Goal: Information Seeking & Learning: Learn about a topic

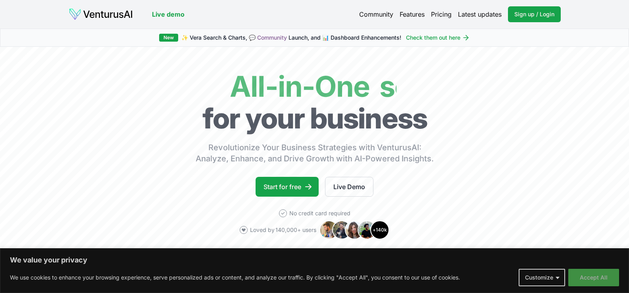
click at [593, 278] on button "Accept All" at bounding box center [594, 277] width 51 height 17
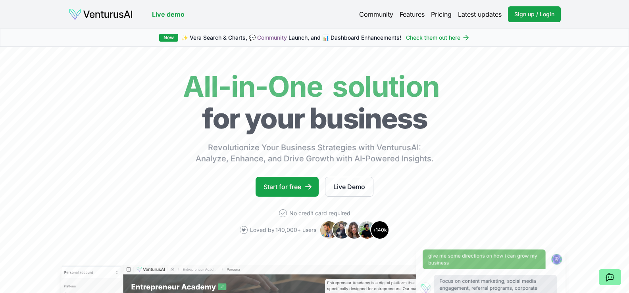
click at [325, 179] on div "Start for free Live Demo" at bounding box center [315, 187] width 118 height 20
click at [305, 180] on link "Start for free" at bounding box center [287, 187] width 63 height 20
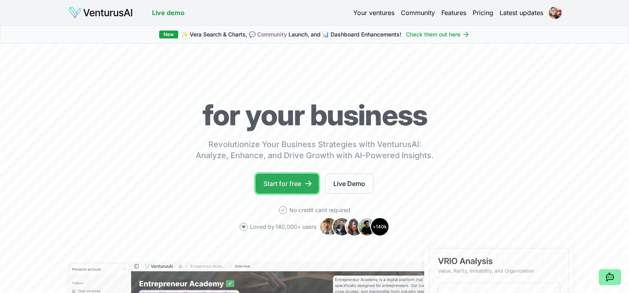
click at [307, 184] on icon at bounding box center [308, 184] width 6 height 6
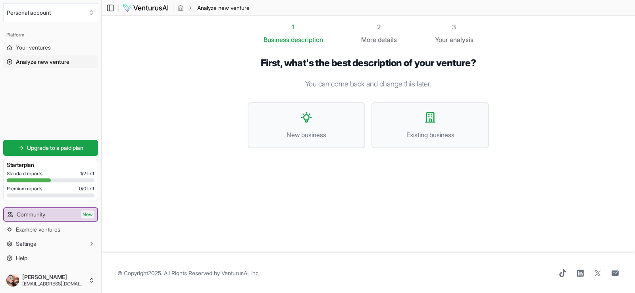
click at [46, 168] on h3 "Starter plan" at bounding box center [51, 165] width 88 height 8
click at [50, 174] on div "Standard reports 1 / 2 left" at bounding box center [51, 174] width 88 height 6
click at [266, 147] on button "New business" at bounding box center [307, 125] width 118 height 46
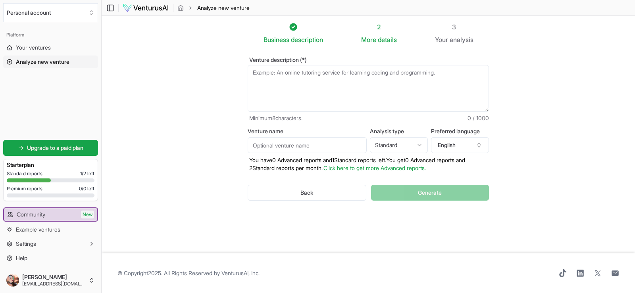
click at [15, 160] on div "Starter plan" at bounding box center [51, 165] width 88 height 11
click at [26, 49] on span "Your ventures" at bounding box center [33, 48] width 35 height 8
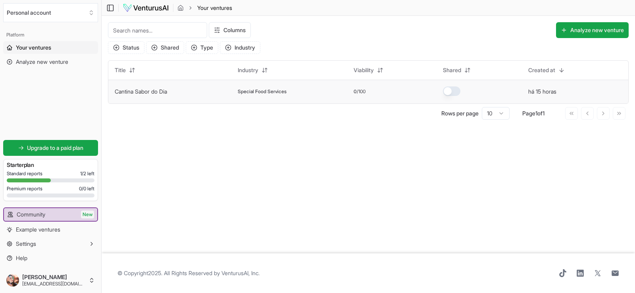
click at [152, 100] on td "Cantina Sabor do Dia" at bounding box center [169, 92] width 123 height 24
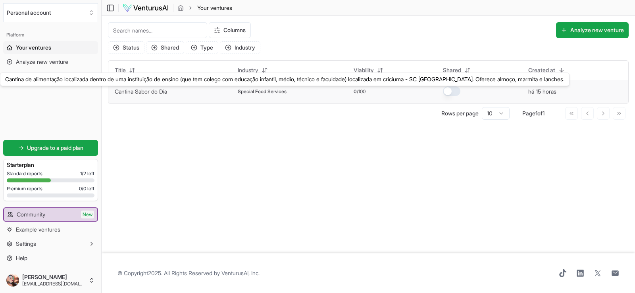
click at [151, 95] on button "Cantina Sabor do Dia" at bounding box center [141, 92] width 52 height 8
click at [167, 91] on link "Cantina Sabor do Dia" at bounding box center [141, 91] width 52 height 7
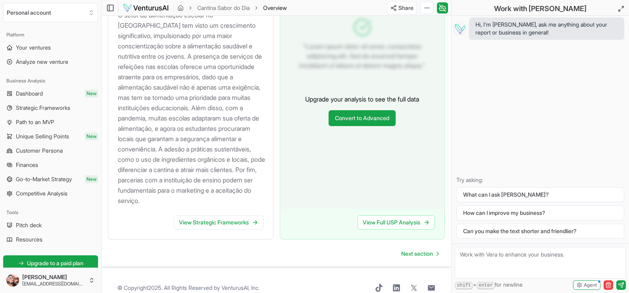
scroll to position [929, 0]
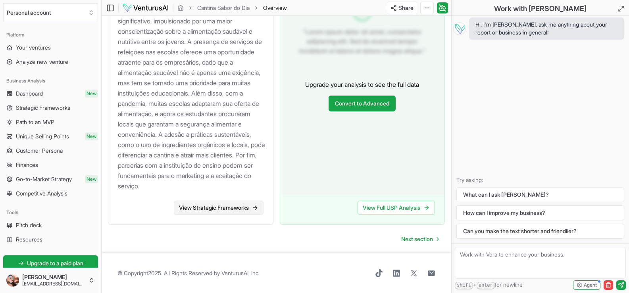
click at [232, 211] on link "View Strategic Frameworks" at bounding box center [219, 208] width 90 height 14
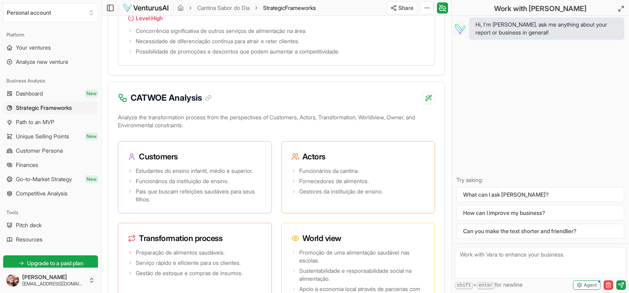
scroll to position [1588, 0]
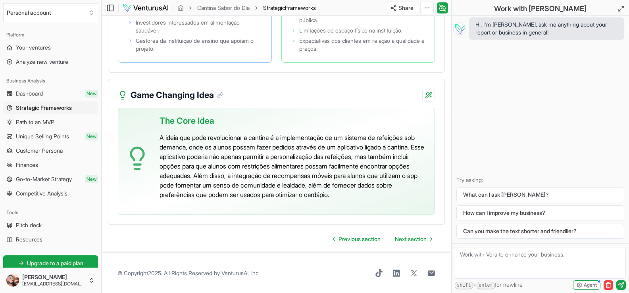
scroll to position [1912, 0]
click at [429, 243] on link "Next section" at bounding box center [414, 239] width 50 height 16
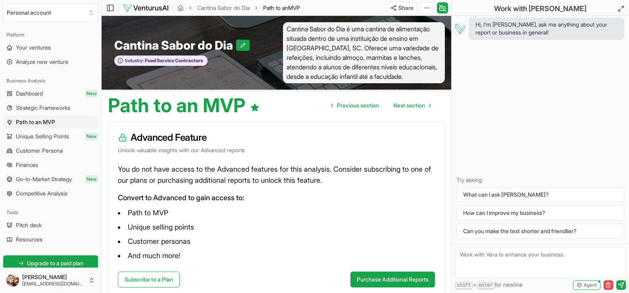
scroll to position [40, 0]
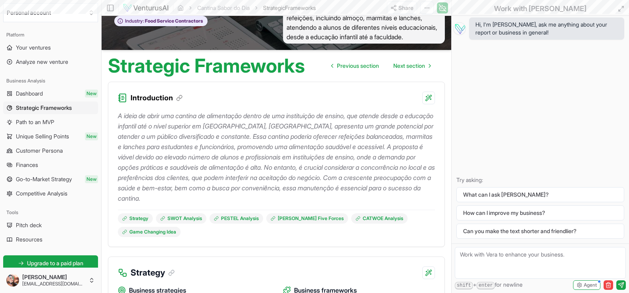
scroll to position [1912, 0]
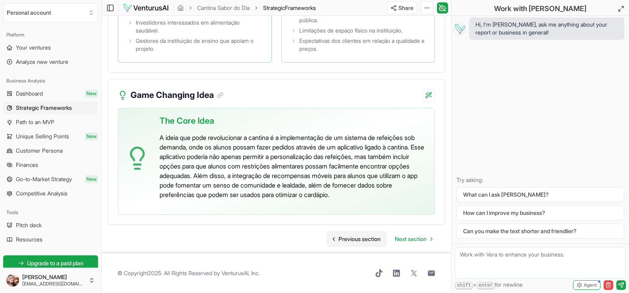
click at [353, 242] on span "Previous section" at bounding box center [360, 239] width 42 height 8
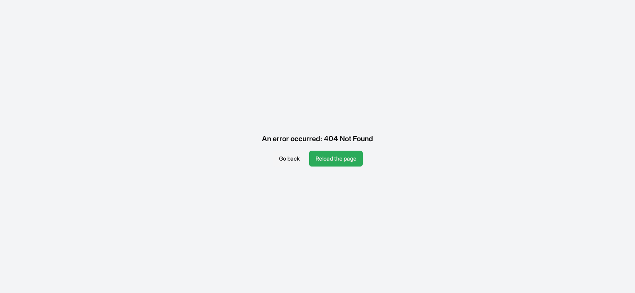
click at [333, 161] on button "Reload the page" at bounding box center [336, 159] width 54 height 16
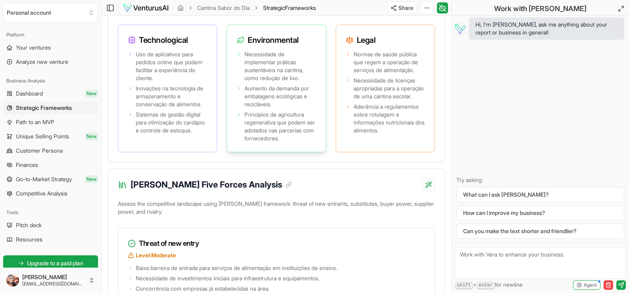
scroll to position [1039, 0]
